Goal: Task Accomplishment & Management: Manage account settings

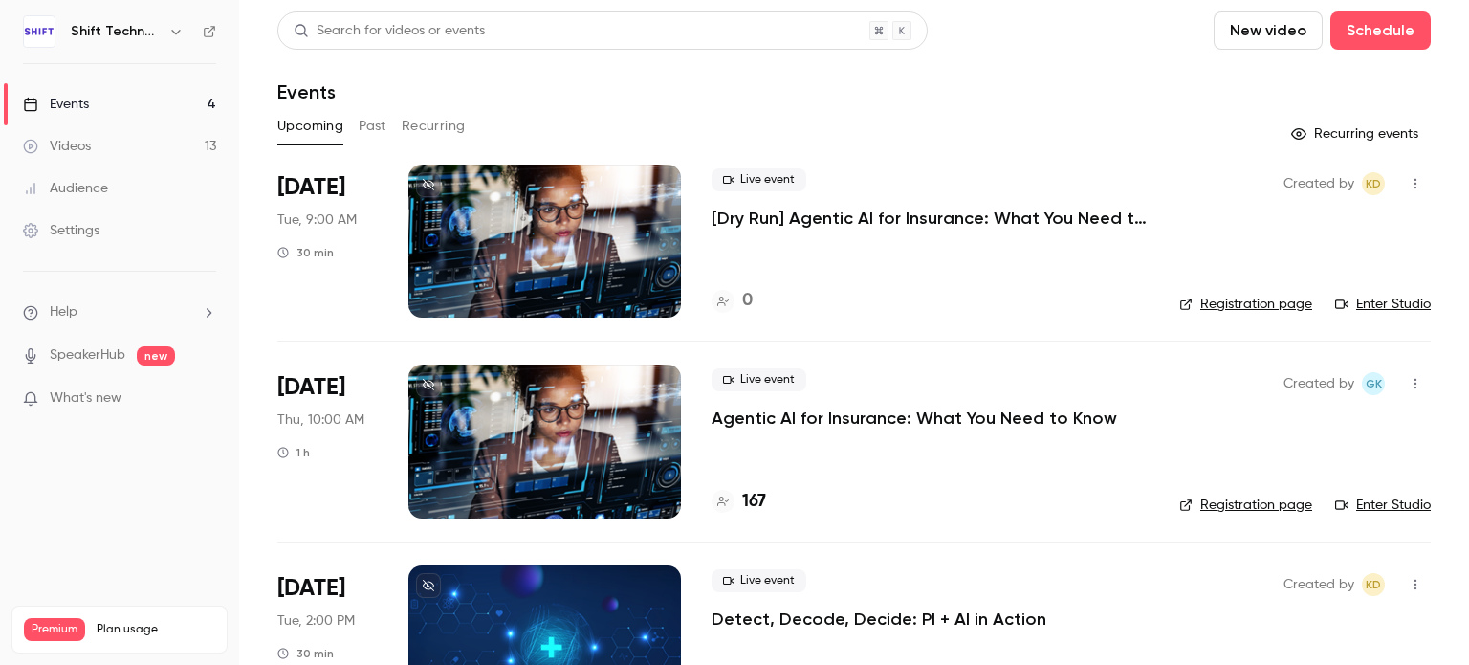
scroll to position [287, 0]
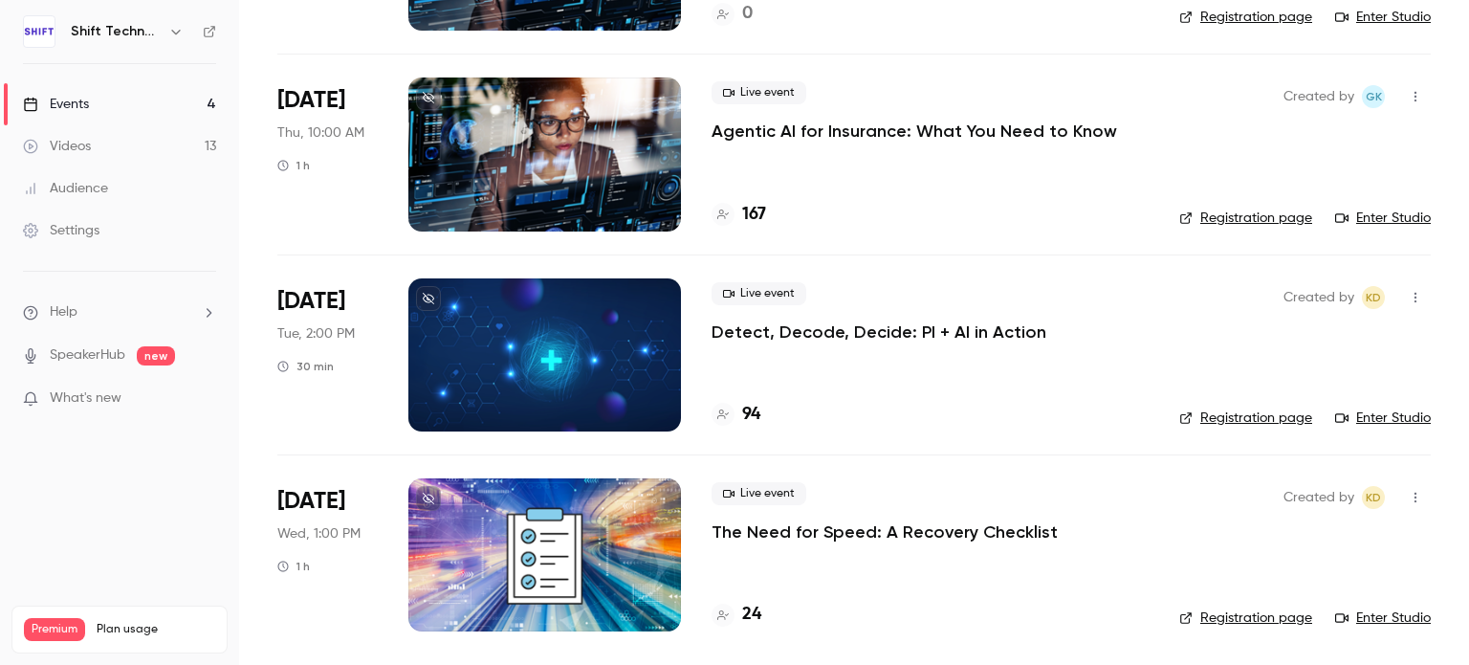
click at [797, 531] on p "The Need for Speed: A Recovery Checklist" at bounding box center [885, 531] width 346 height 23
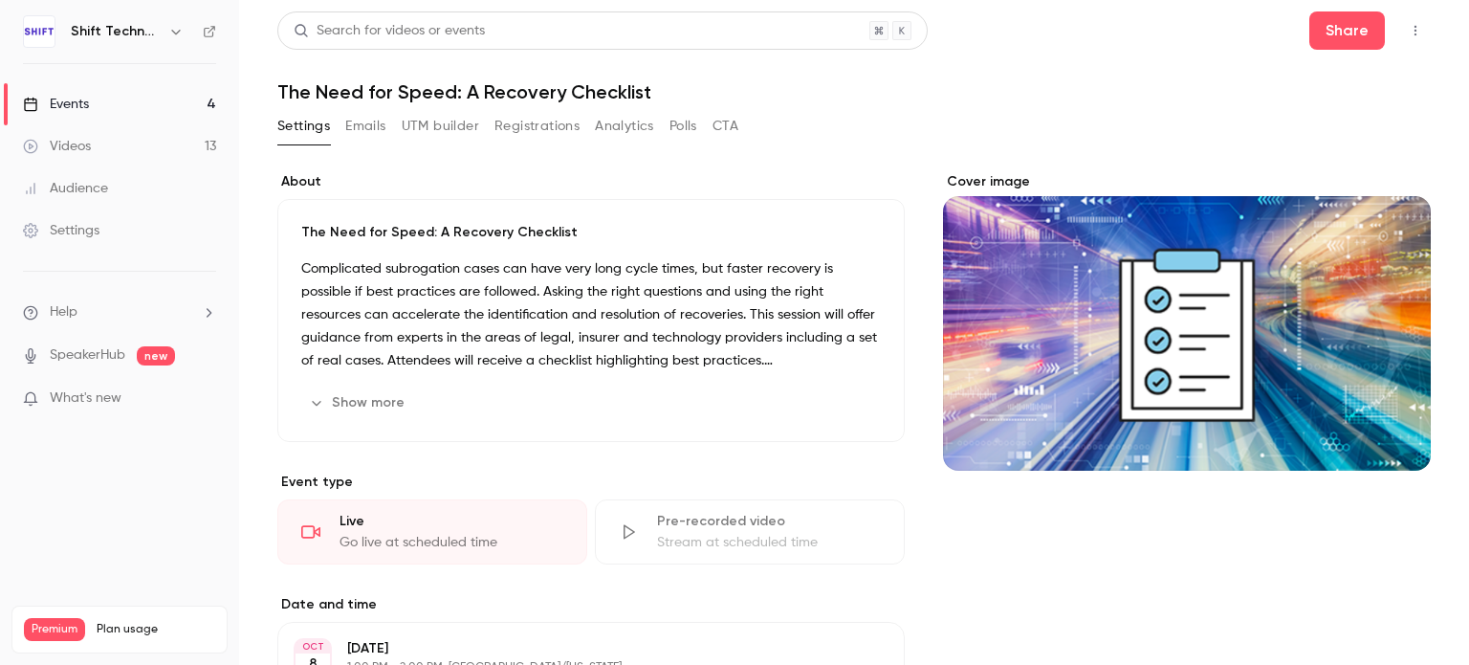
click at [453, 116] on button "UTM builder" at bounding box center [440, 126] width 77 height 31
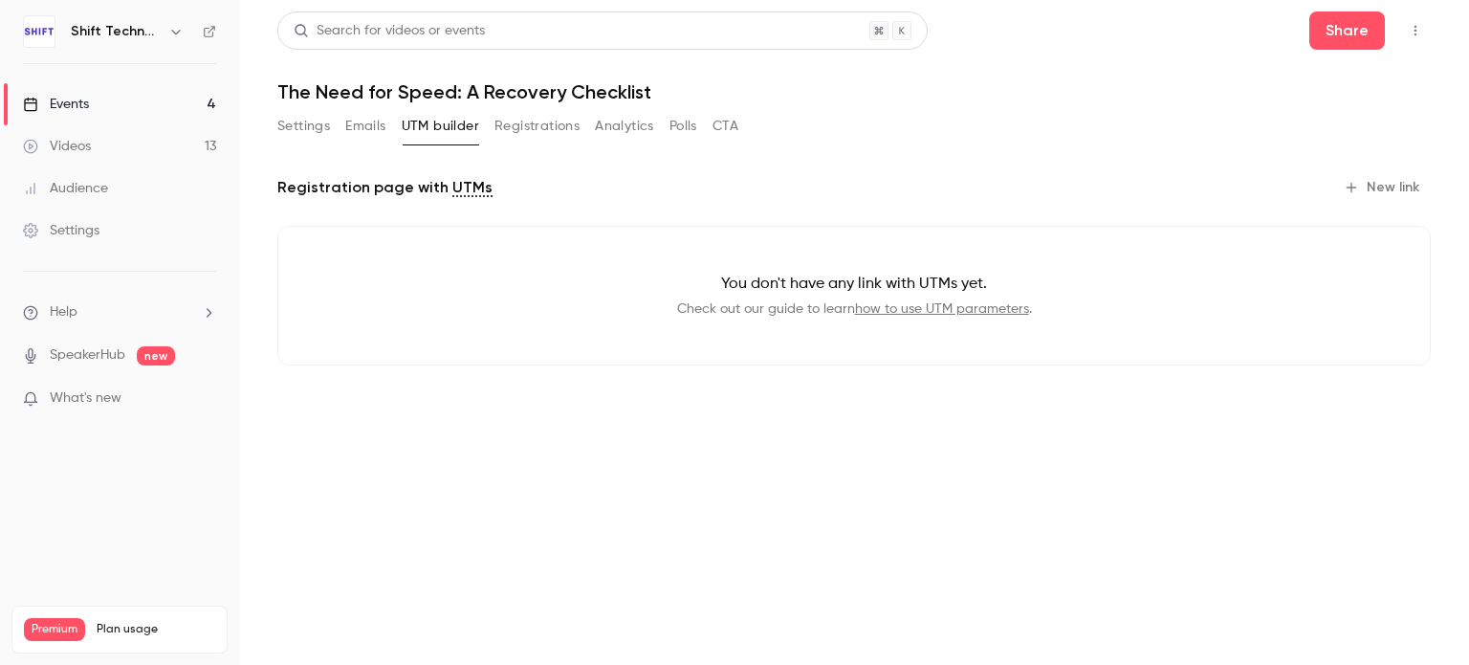
click at [457, 136] on button "UTM builder" at bounding box center [440, 126] width 77 height 31
click at [363, 136] on button "Emails" at bounding box center [365, 126] width 40 height 31
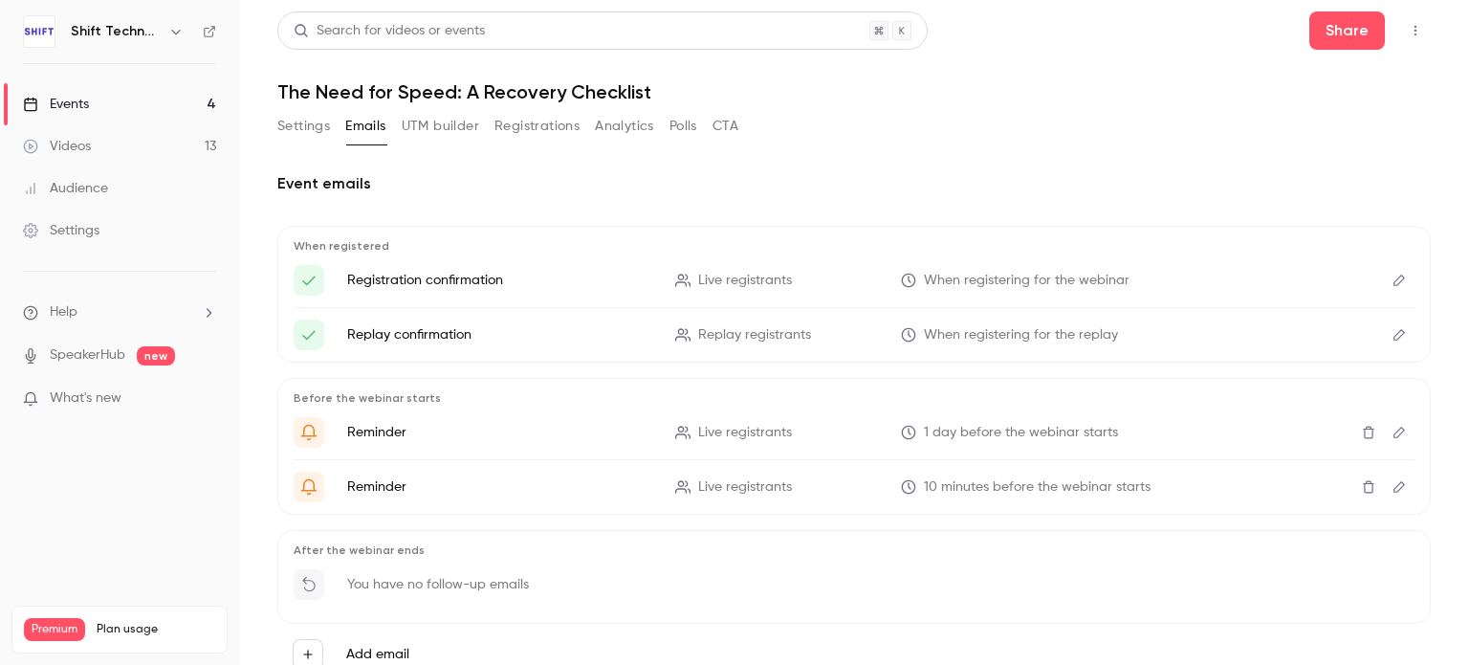
click at [337, 133] on div "Settings Emails UTM builder Registrations Analytics Polls CTA" at bounding box center [507, 126] width 461 height 31
click at [1060, 238] on p "When registered" at bounding box center [854, 245] width 1121 height 15
click at [607, 125] on button "Analytics" at bounding box center [624, 126] width 59 height 31
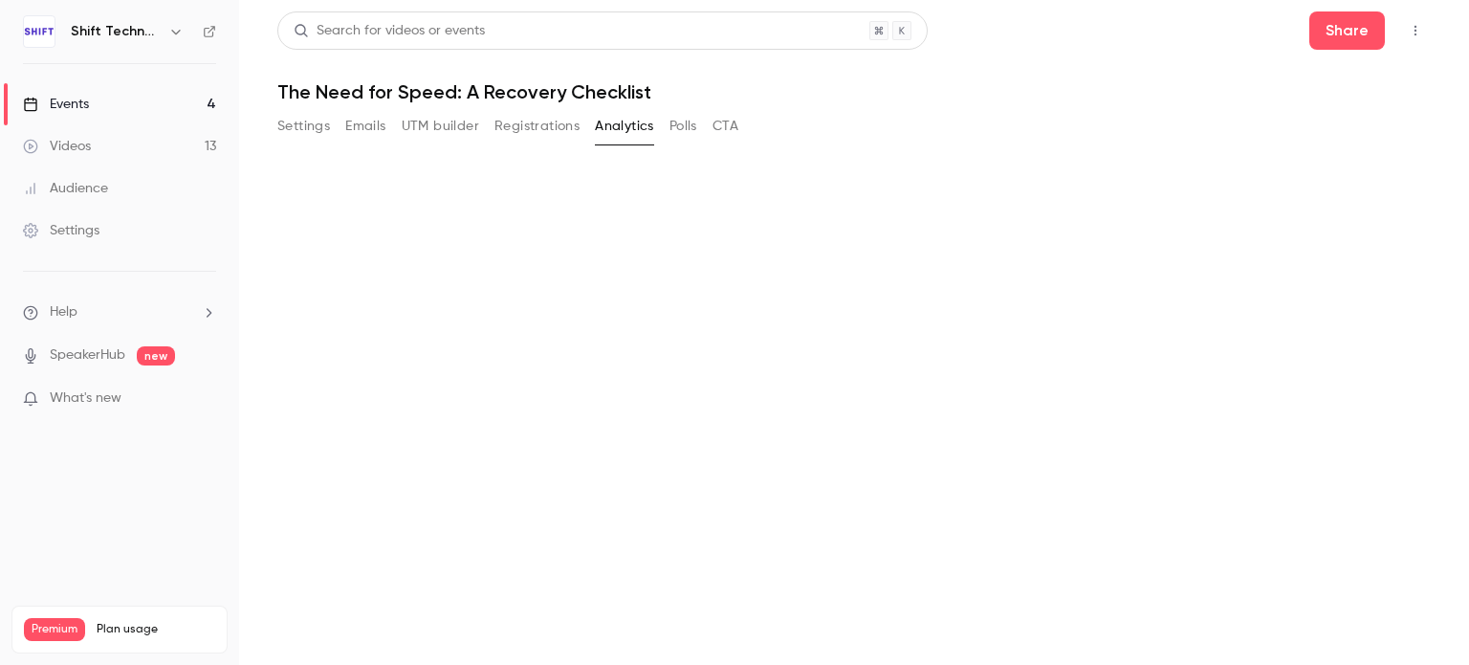
click at [329, 136] on button "Settings" at bounding box center [303, 126] width 53 height 31
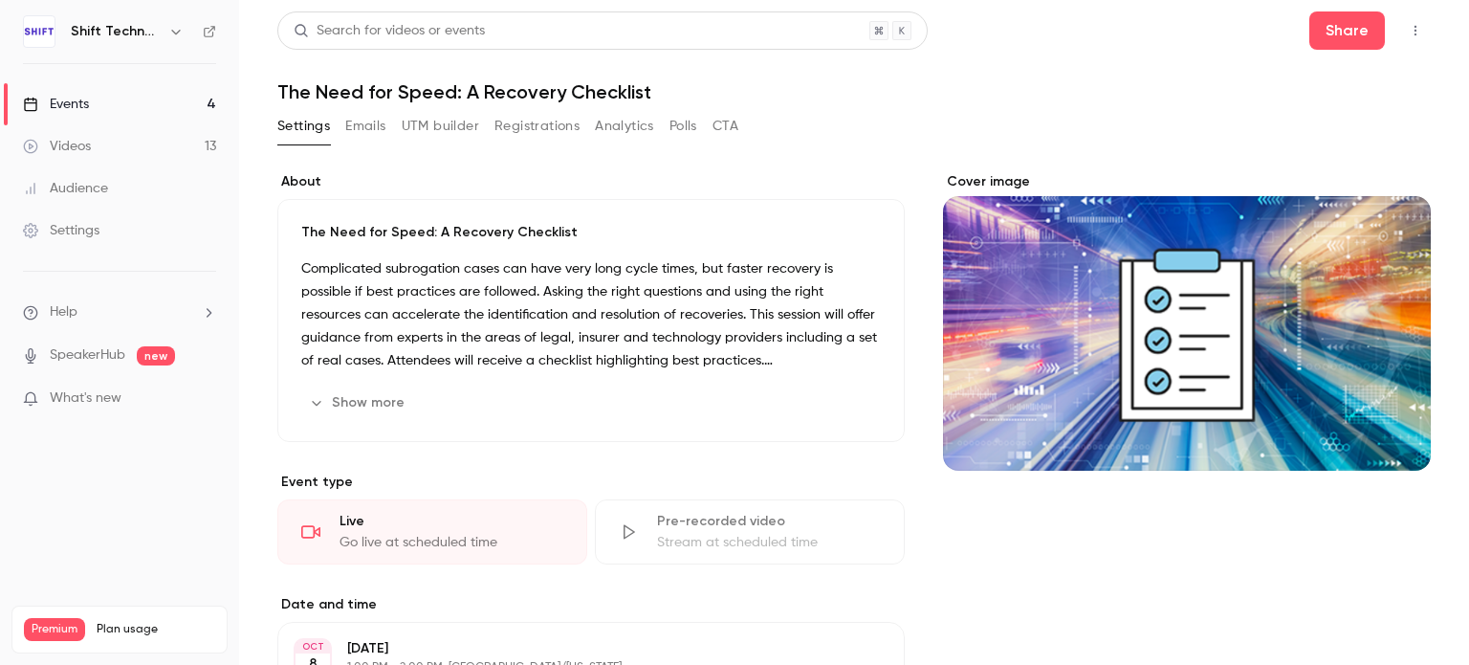
click at [329, 136] on button "Settings" at bounding box center [303, 126] width 53 height 31
click at [381, 123] on button "Emails" at bounding box center [365, 126] width 40 height 31
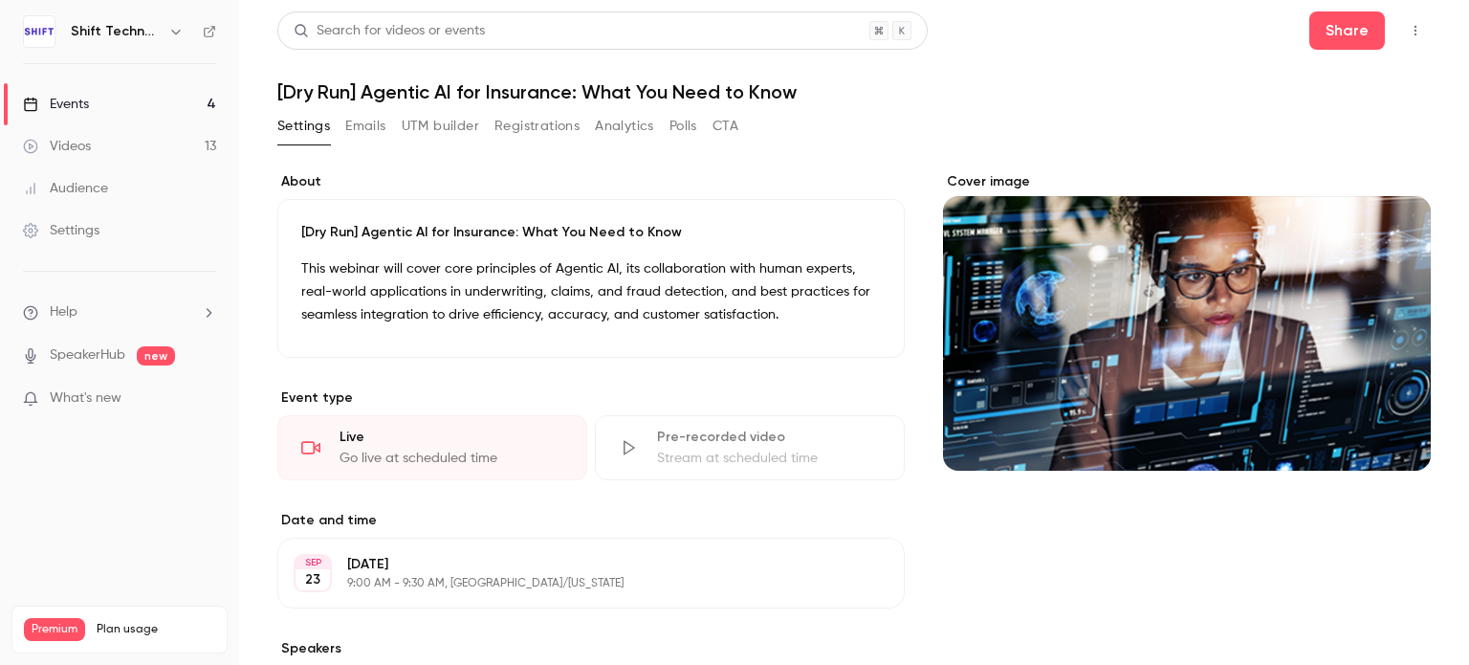
click at [125, 106] on link "Events 4" at bounding box center [119, 104] width 239 height 42
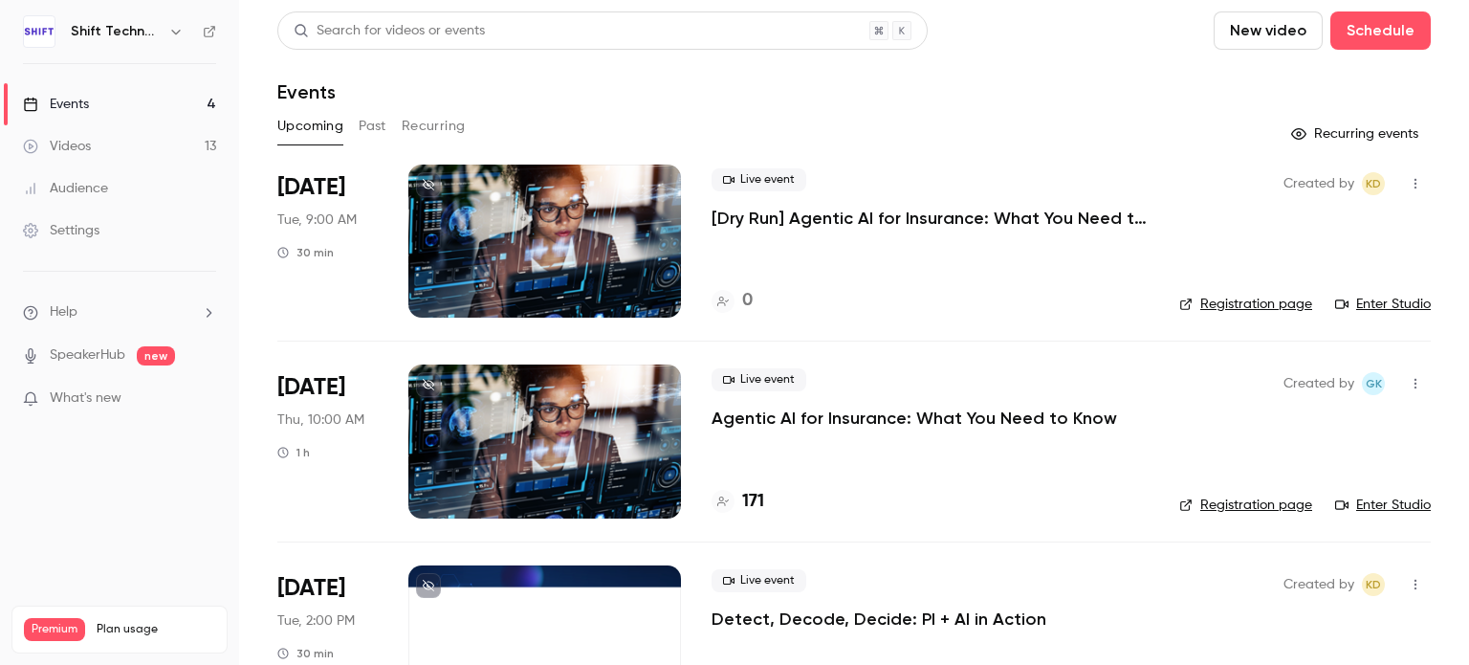
scroll to position [287, 0]
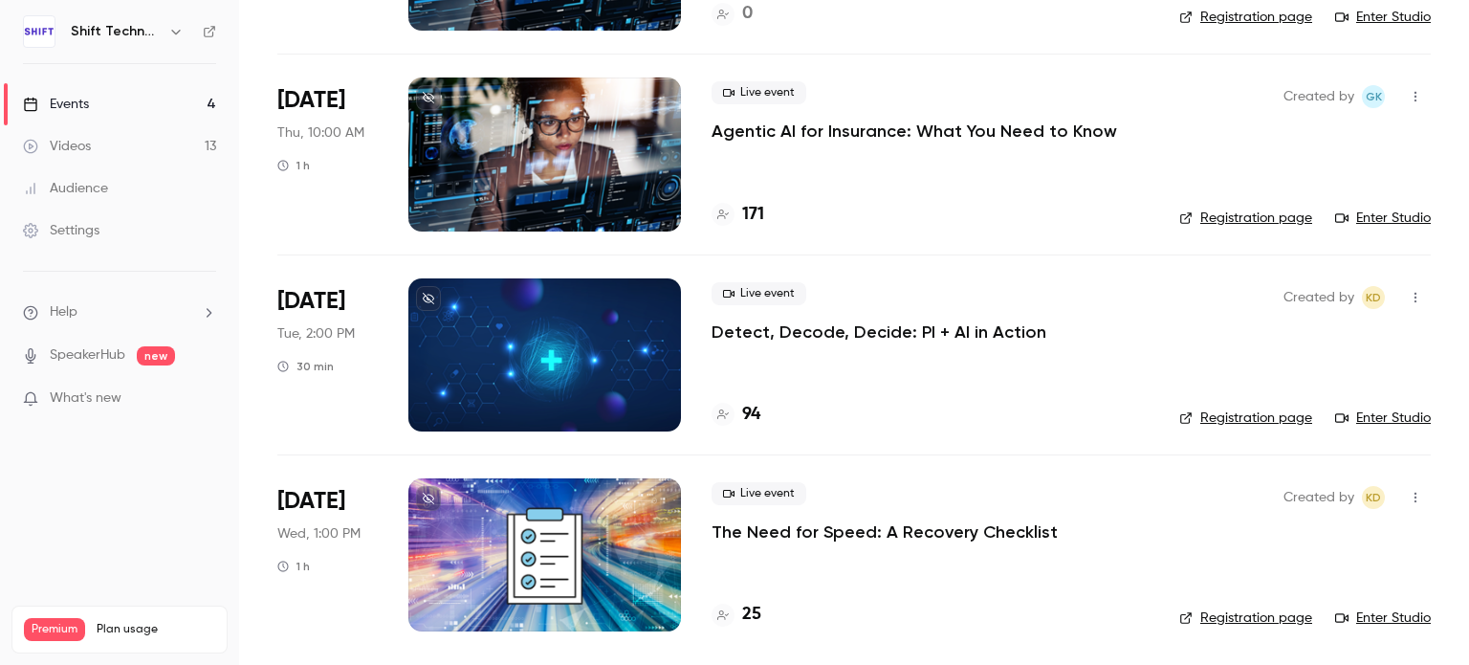
click at [538, 523] on div at bounding box center [545, 554] width 273 height 153
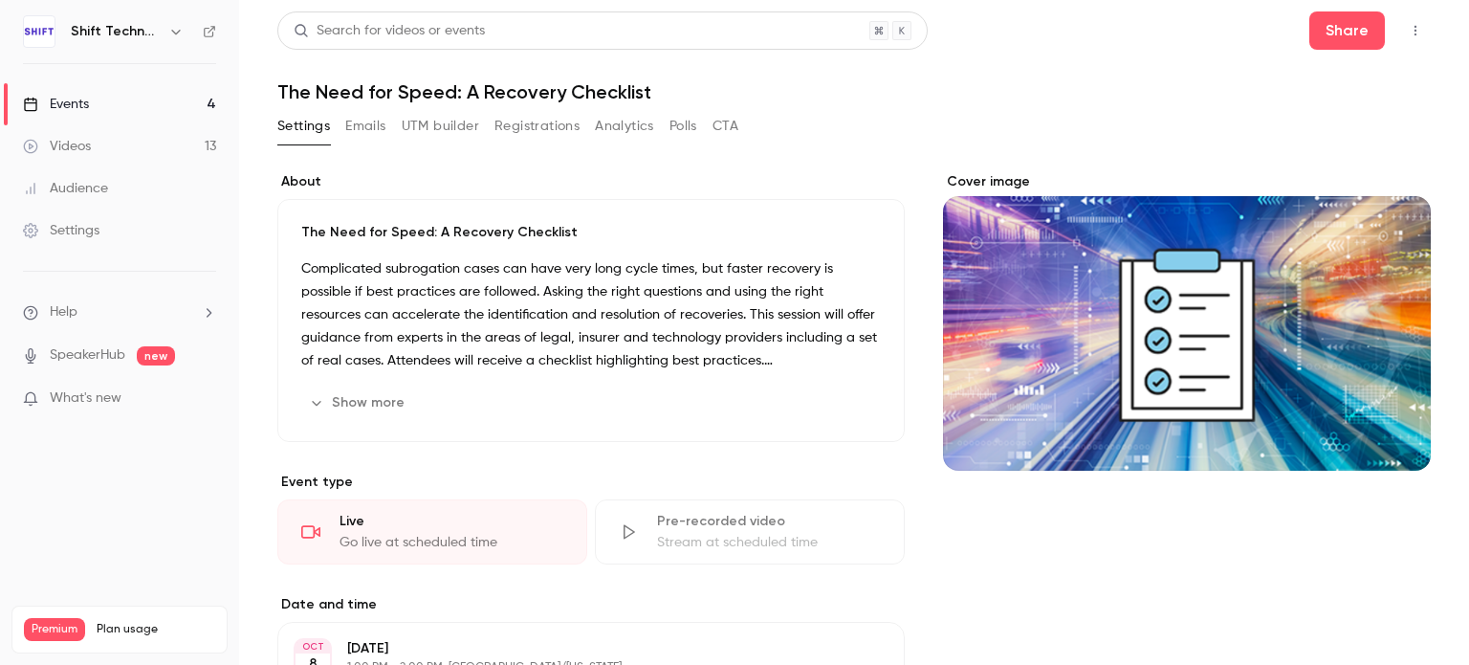
click at [527, 133] on button "Registrations" at bounding box center [537, 126] width 85 height 31
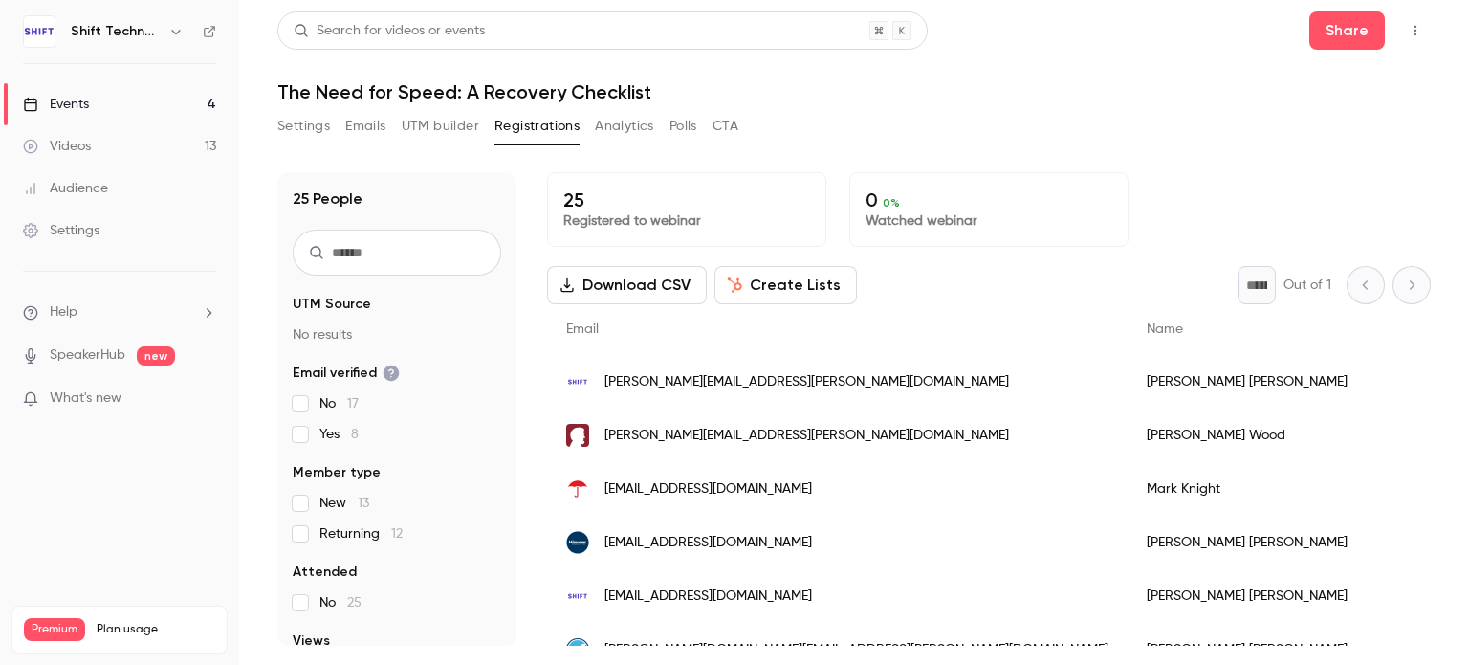
click at [557, 267] on button "Download CSV" at bounding box center [627, 285] width 160 height 38
click at [429, 387] on fieldset "Email verified No 17 Yes 8" at bounding box center [397, 404] width 209 height 80
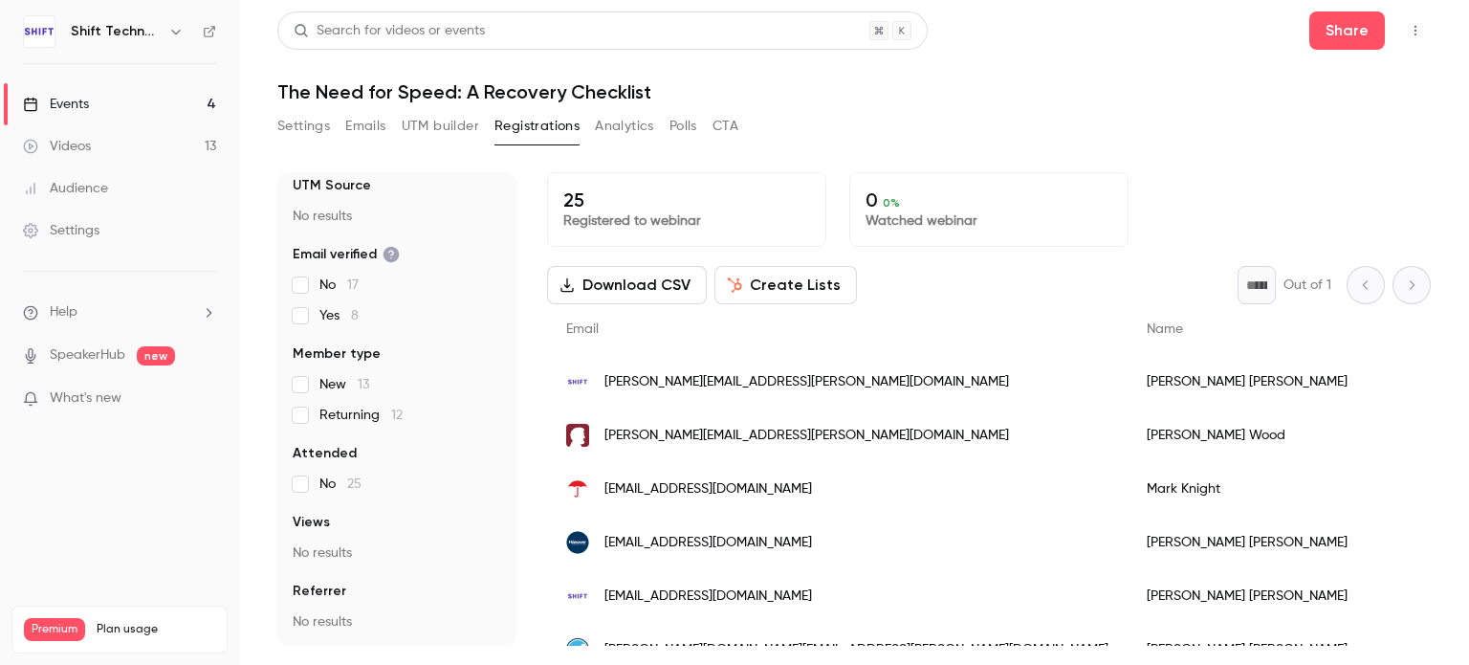
click at [967, 111] on div "Settings Emails UTM builder Registrations Analytics Polls CTA" at bounding box center [854, 130] width 1154 height 38
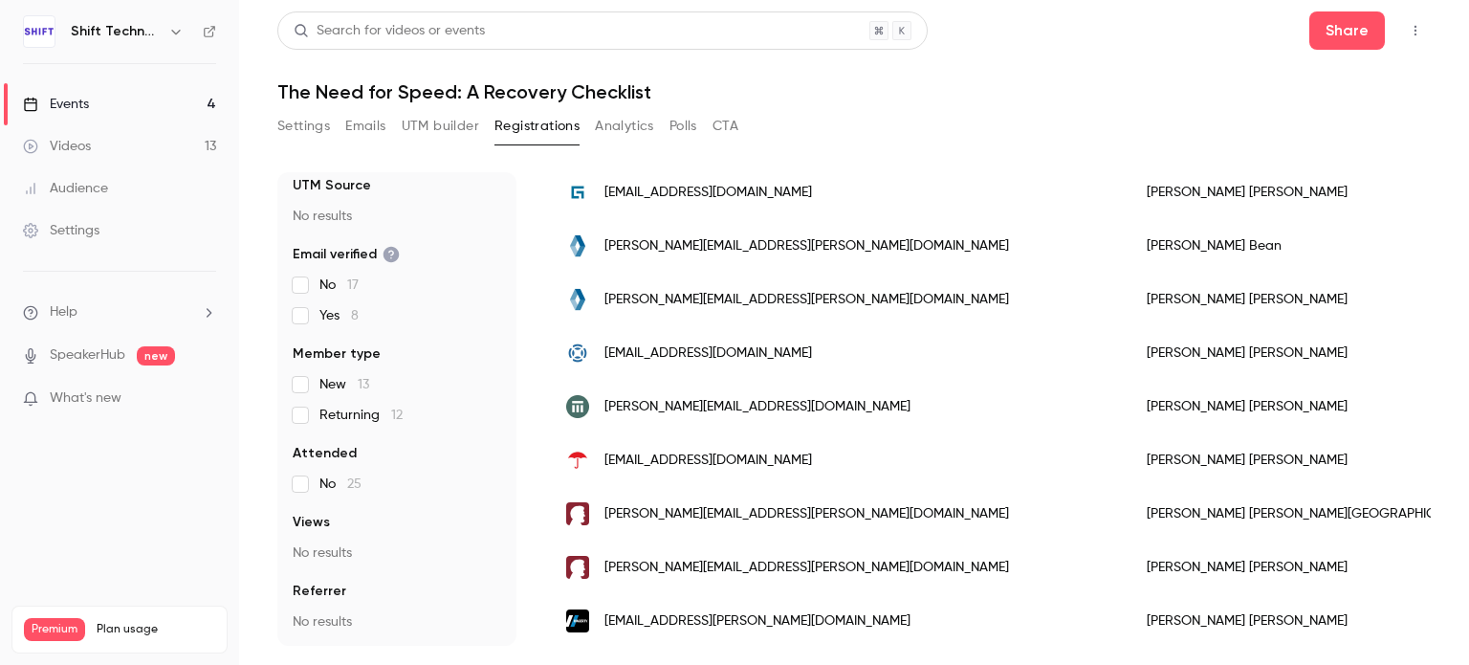
scroll to position [695, 0]
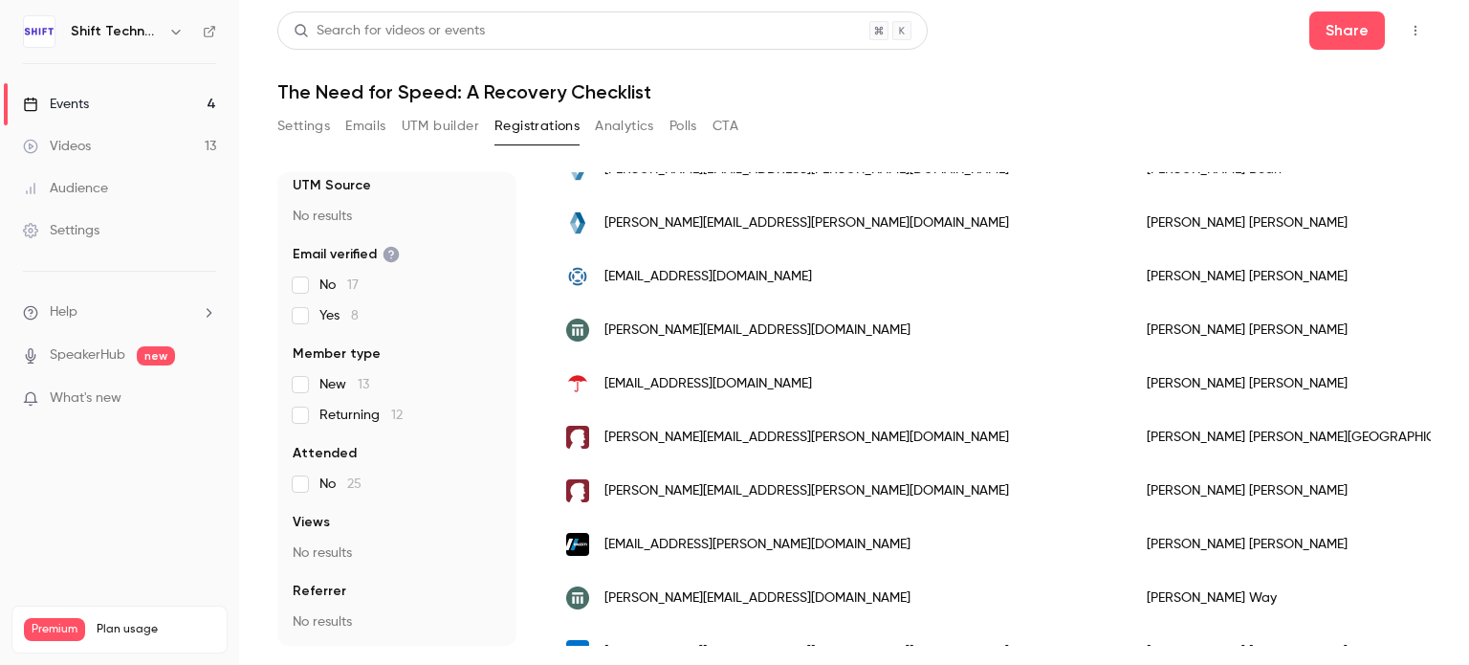
click at [359, 129] on button "Emails" at bounding box center [365, 126] width 40 height 31
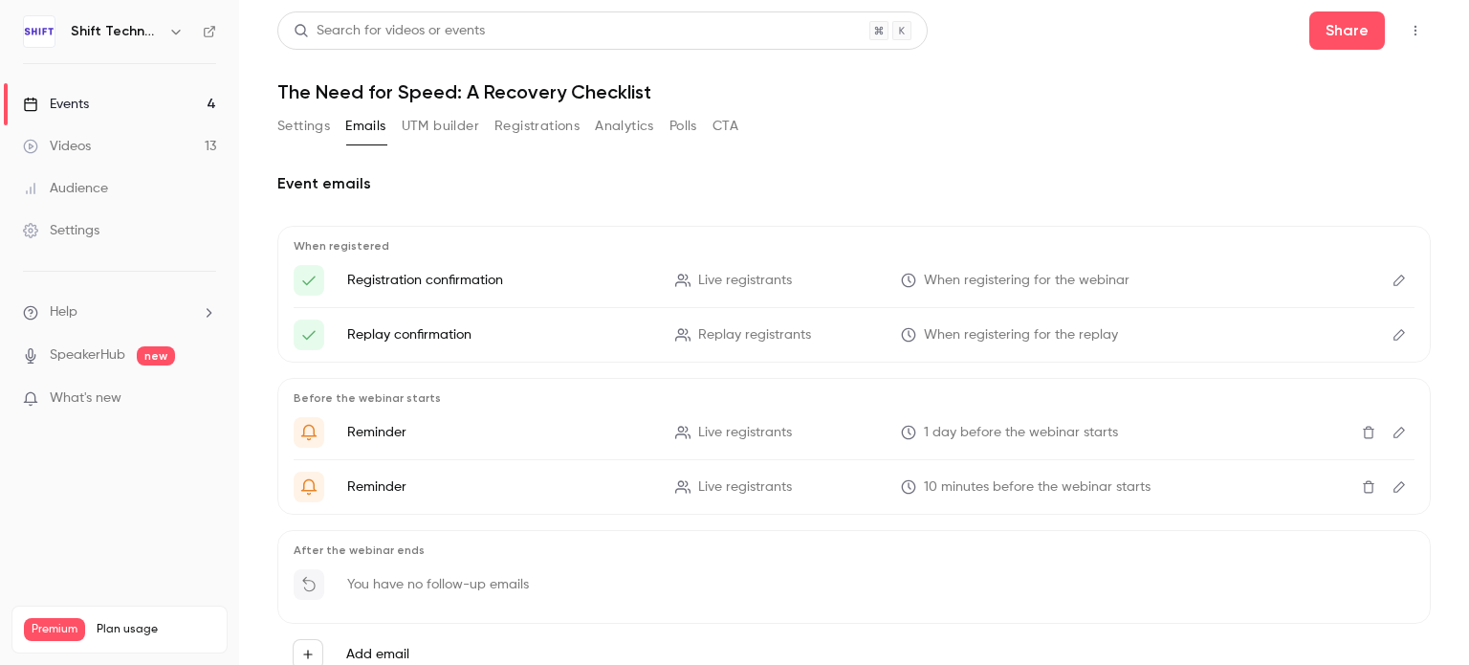
click at [318, 132] on button "Settings" at bounding box center [303, 126] width 53 height 31
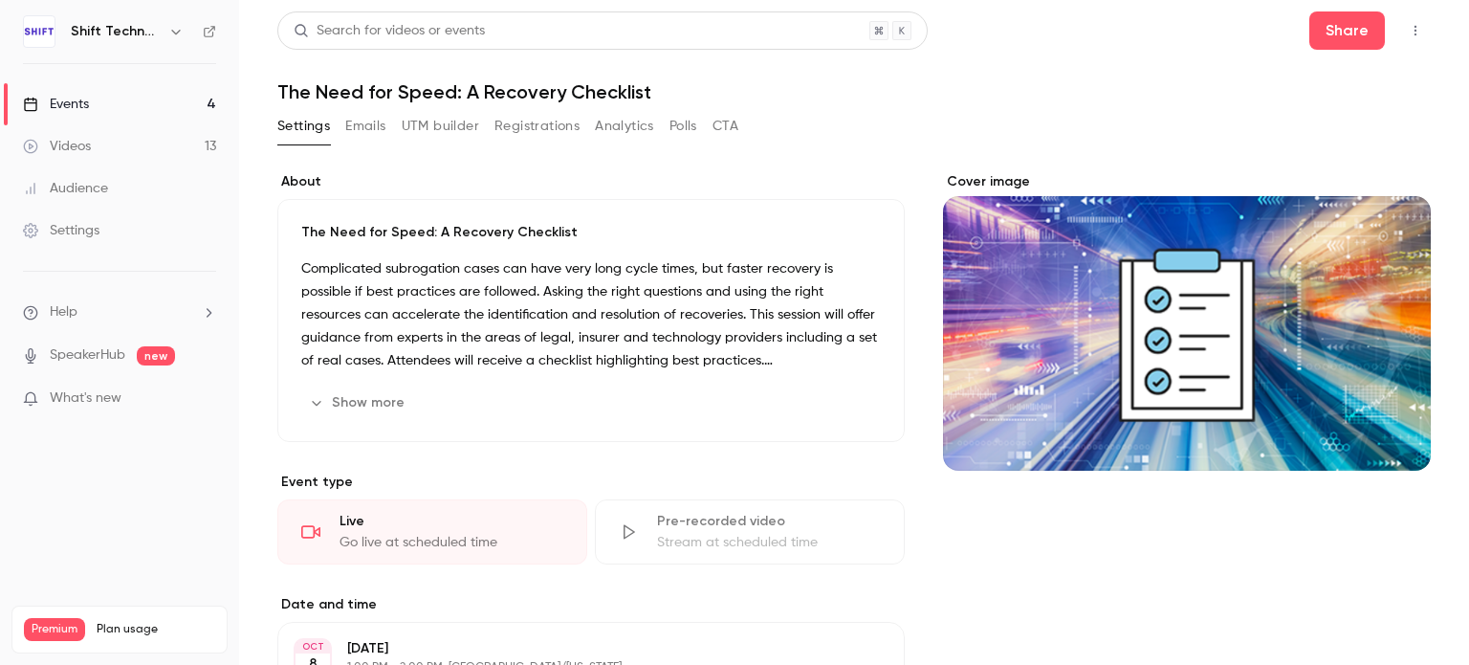
click at [486, 248] on div "The Need for Speed: A Recovery Checklist Complicated subrogation cases can have…" at bounding box center [591, 320] width 628 height 243
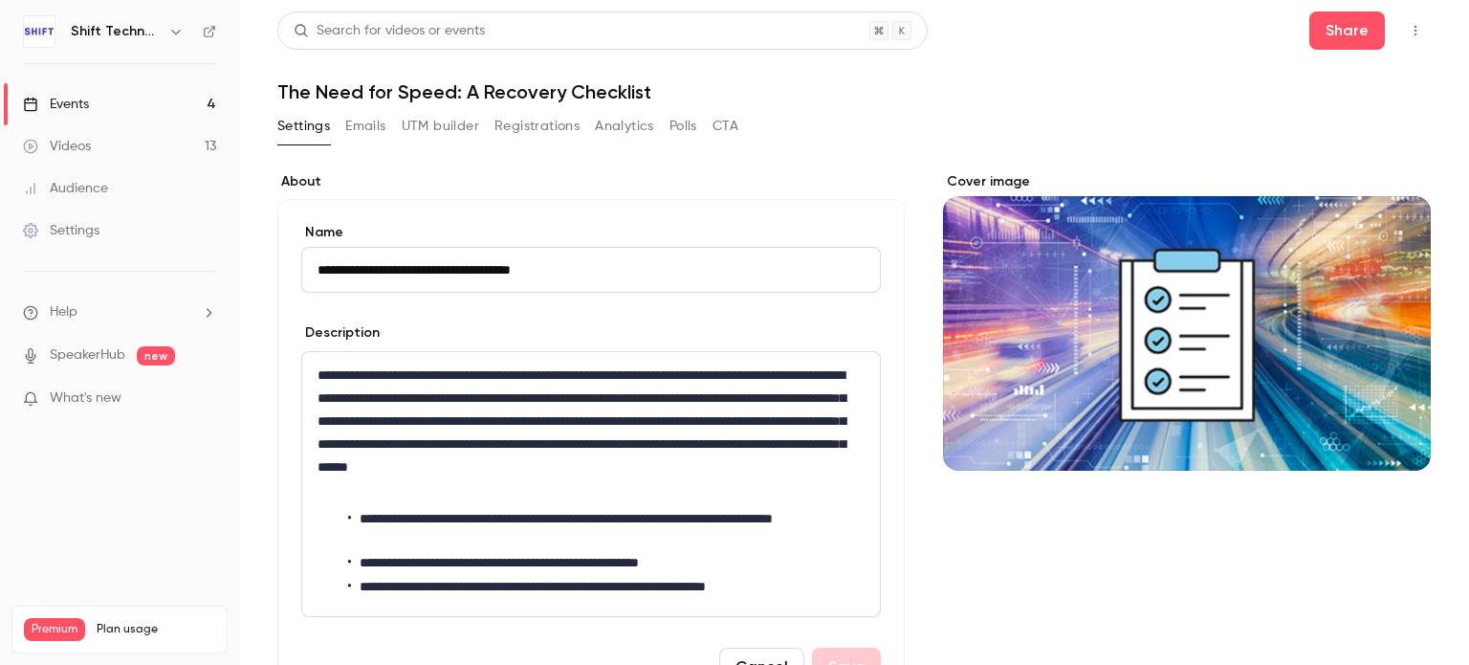
scroll to position [214, 0]
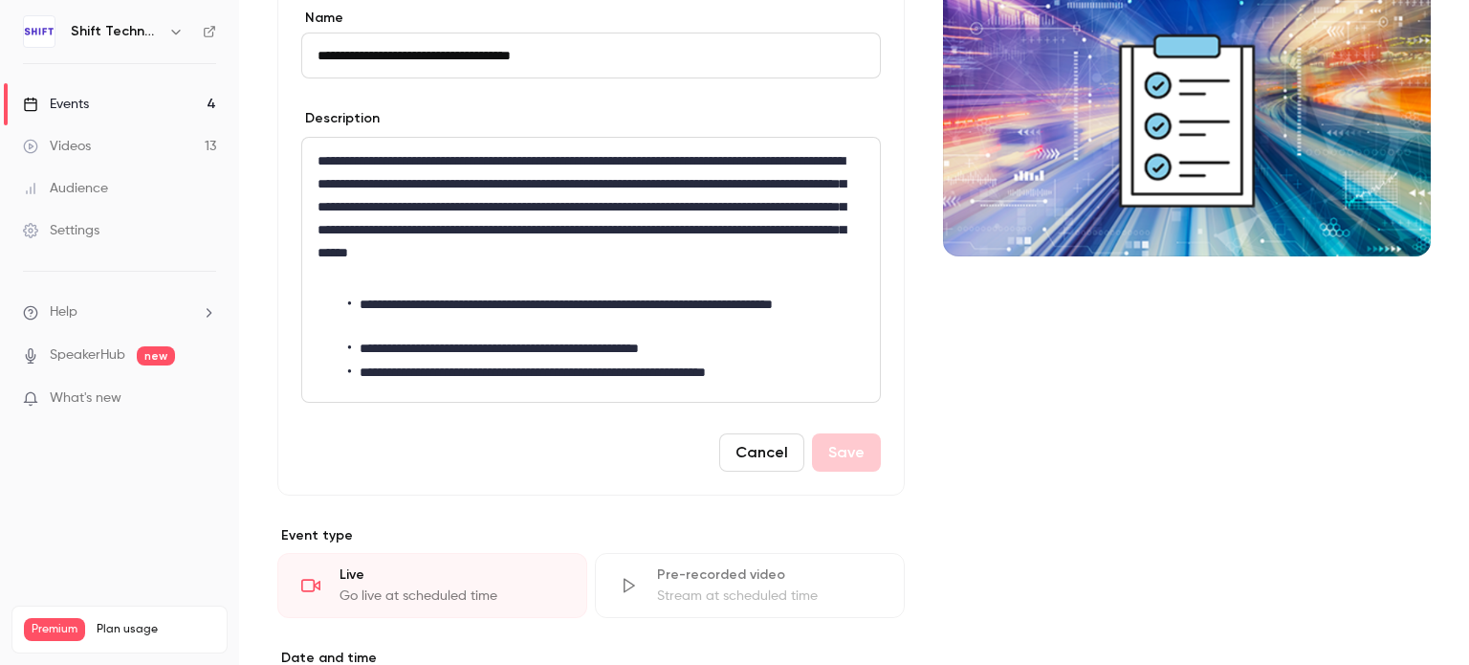
click at [750, 459] on button "Cancel" at bounding box center [761, 452] width 85 height 38
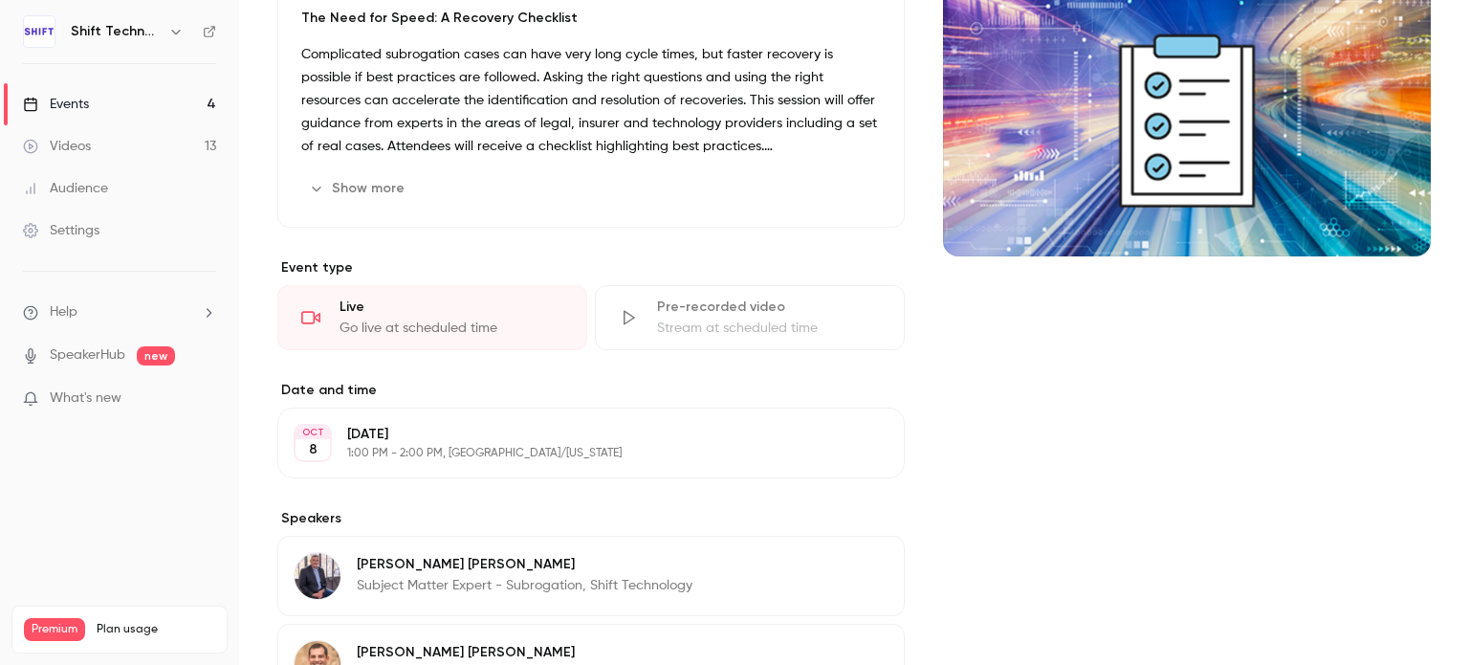
scroll to position [0, 0]
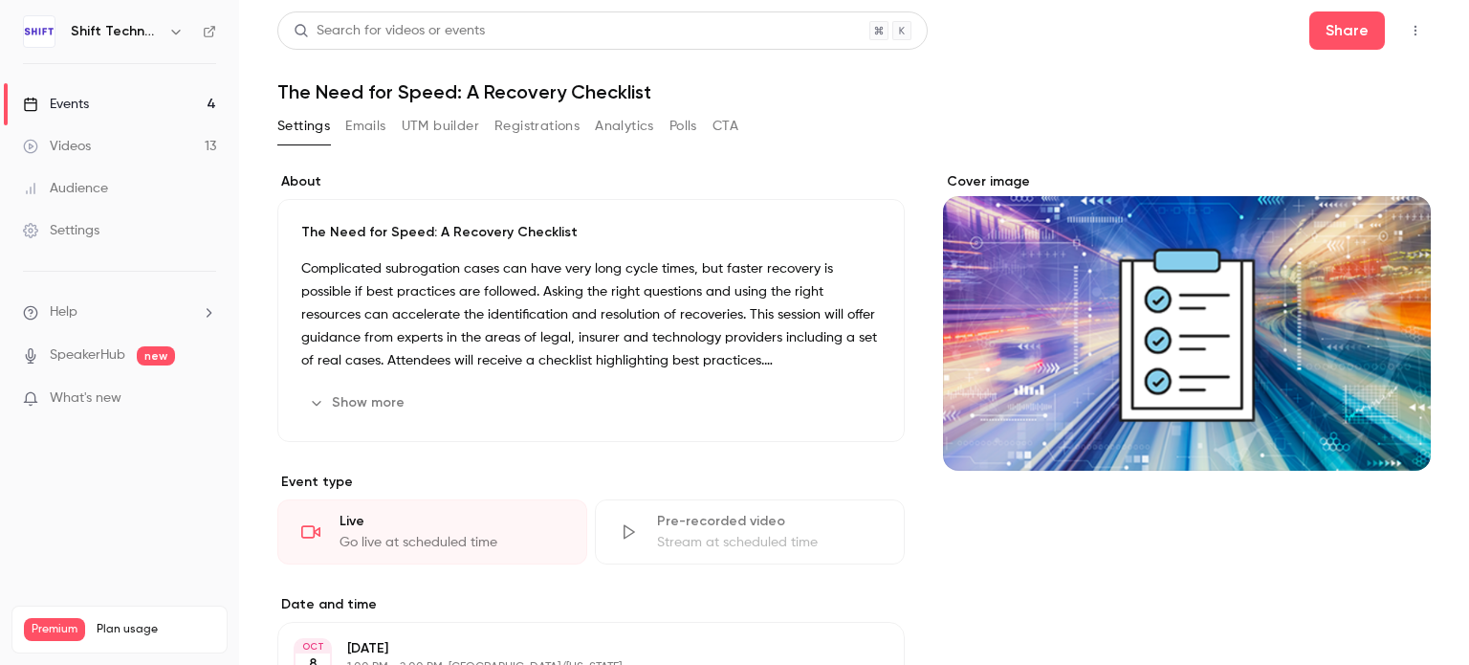
click at [142, 95] on link "Events 4" at bounding box center [119, 104] width 239 height 42
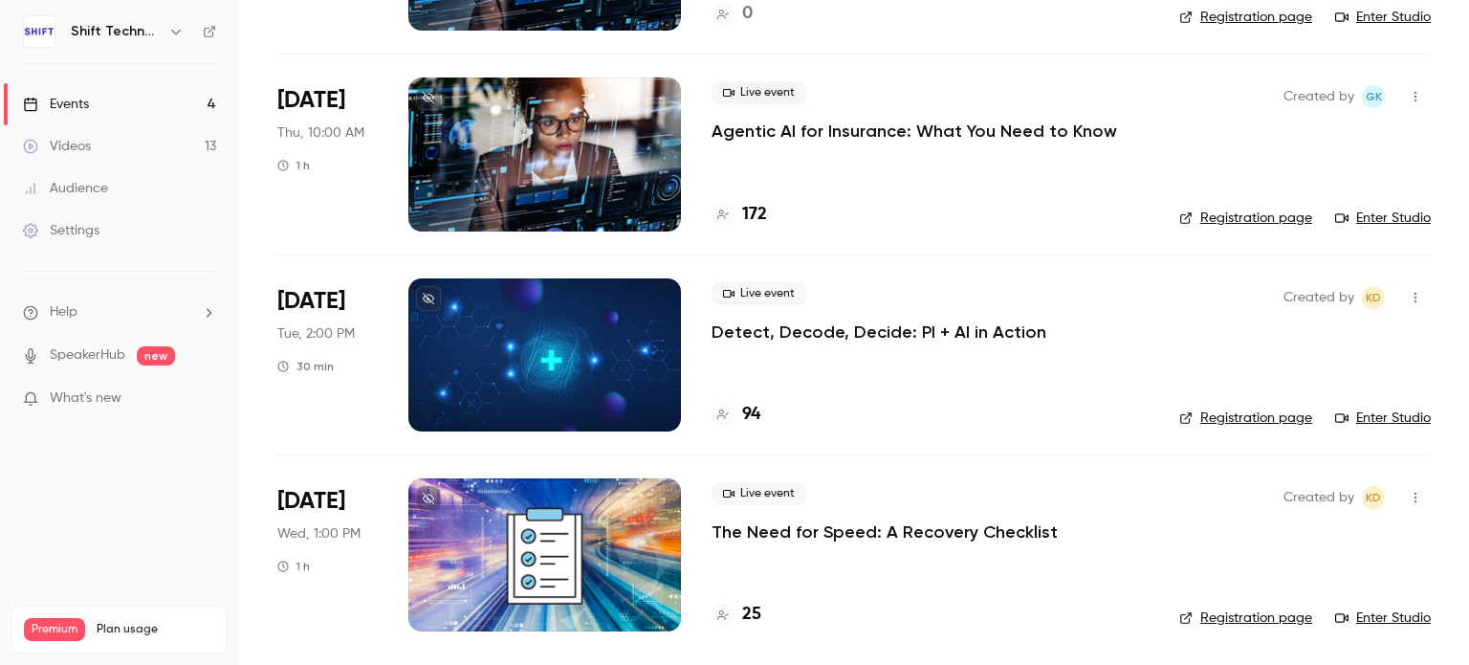
scroll to position [286, 0]
